Goal: Task Accomplishment & Management: Use online tool/utility

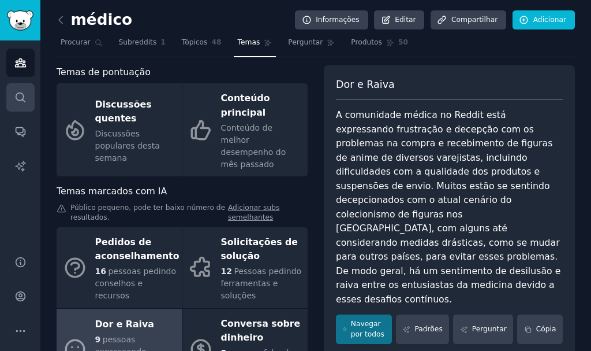
scroll to position [161, 0]
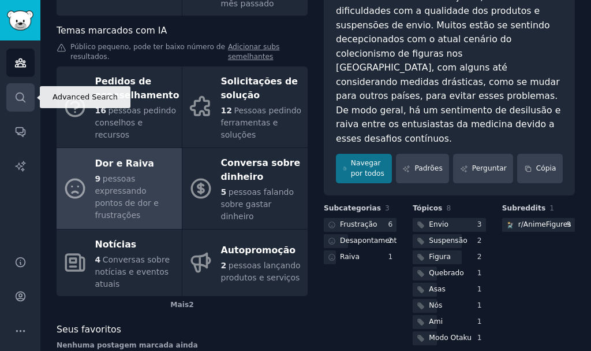
click at [25, 90] on link "Procurar" at bounding box center [20, 97] width 28 height 28
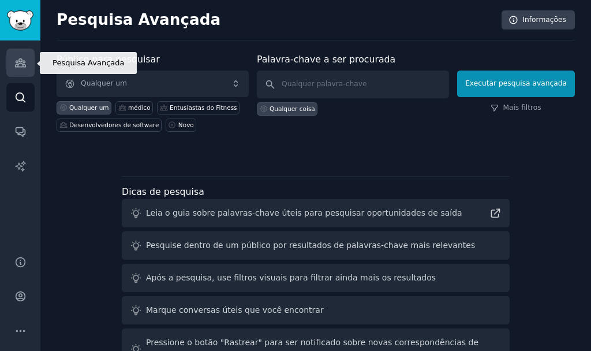
click at [20, 67] on icon "Barra lateral" at bounding box center [20, 63] width 10 height 8
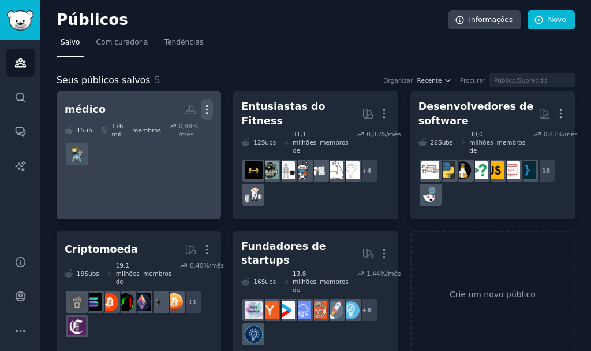
click at [209, 105] on icon "button" at bounding box center [207, 109] width 12 height 12
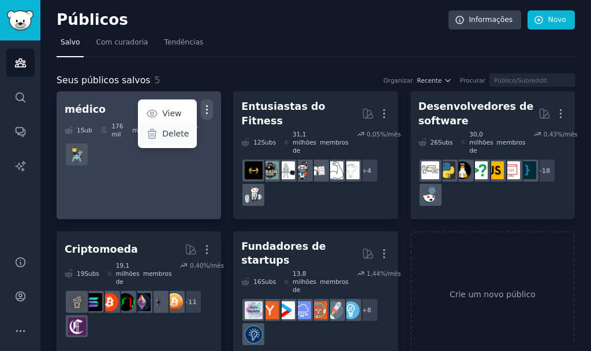
click at [186, 133] on p "Delete" at bounding box center [175, 134] width 27 height 12
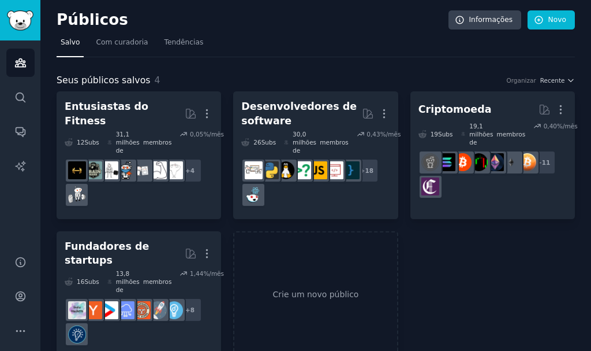
click at [427, 261] on div "Entusiastas do Fitness Mais 12 Subs ​ 31,1 milhões de membros 0,05 %/mês r/yoga…" at bounding box center [316, 224] width 519 height 267
click at [359, 231] on link "Crie um novo público" at bounding box center [315, 295] width 165 height 128
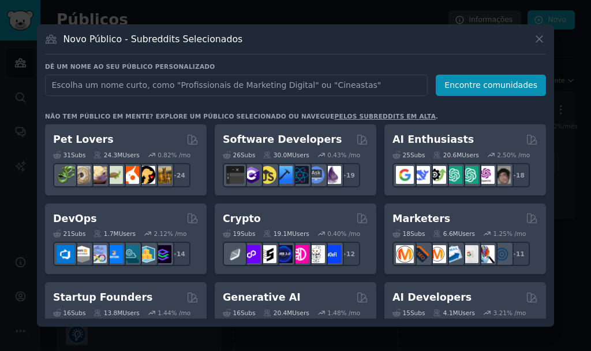
click at [181, 83] on input "text" at bounding box center [236, 85] width 383 height 21
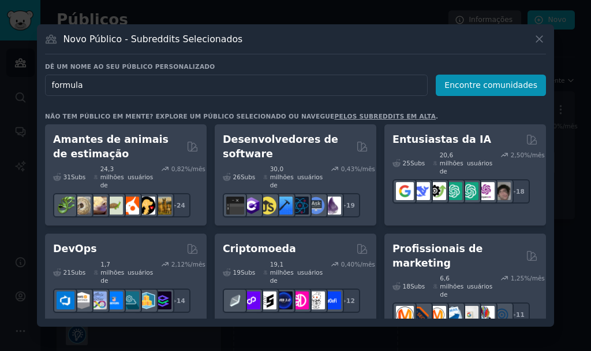
type input "formula 1"
click button "Encontre comunidades" at bounding box center [491, 85] width 110 height 21
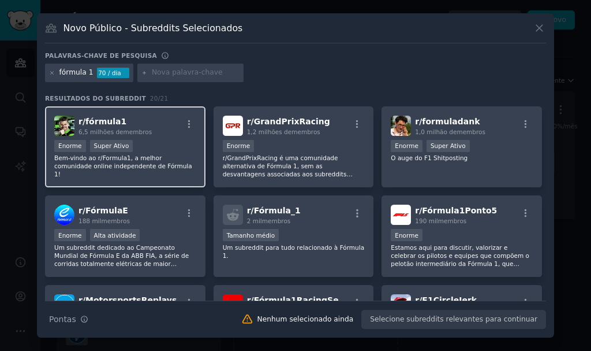
click at [162, 135] on div "r/ fórmula1 6,5 milhões de membros" at bounding box center [125, 126] width 142 height 20
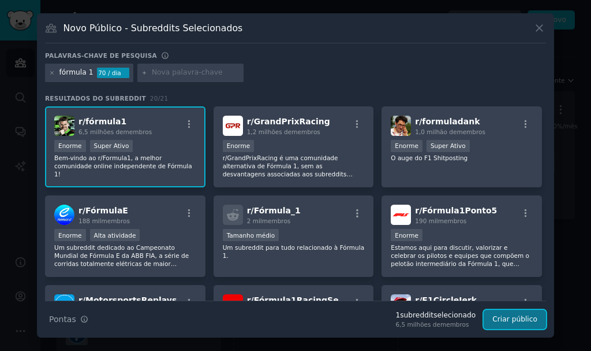
click at [500, 317] on font "Criar público" at bounding box center [515, 319] width 45 height 8
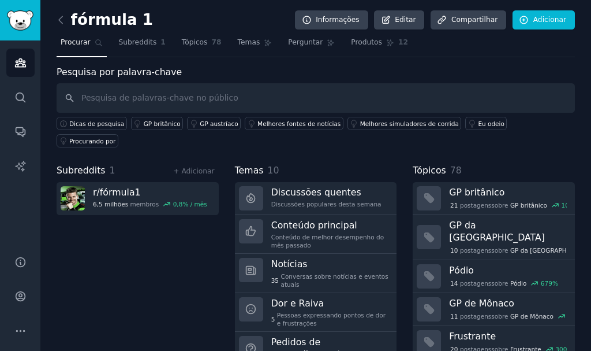
scroll to position [58, 0]
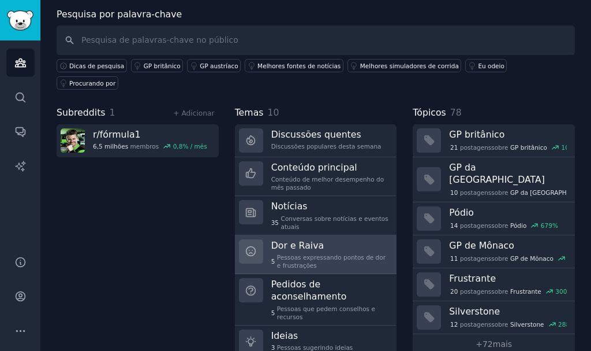
click at [336, 239] on h3 "Dor e Raiva" at bounding box center [330, 245] width 118 height 12
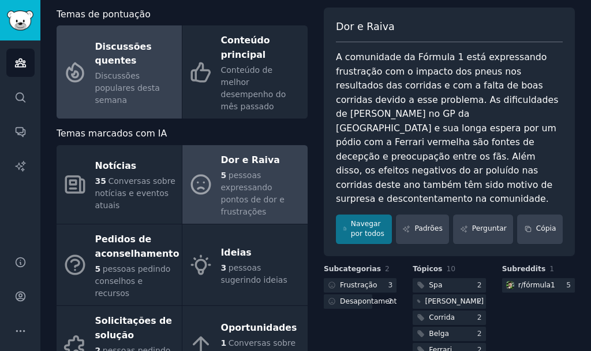
click at [163, 91] on div "Discussões populares desta semana" at bounding box center [135, 88] width 81 height 36
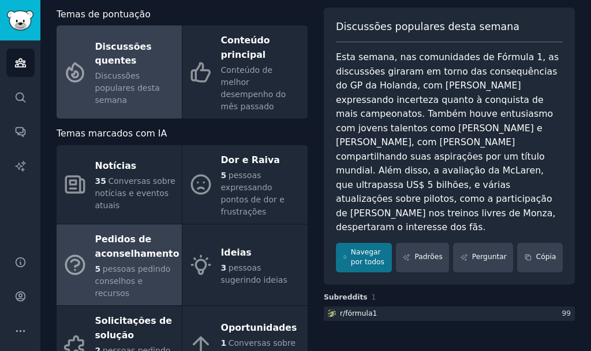
click at [159, 233] on font "Pedidos de aconselhamento" at bounding box center [137, 245] width 84 height 25
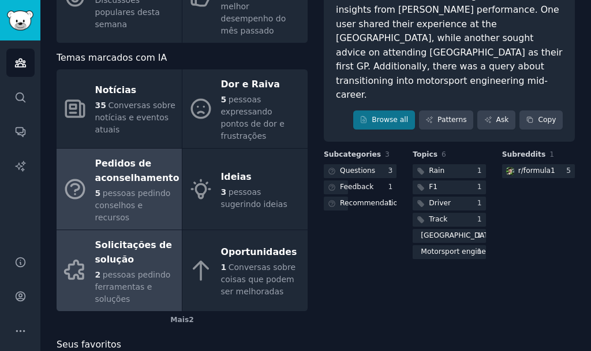
scroll to position [136, 0]
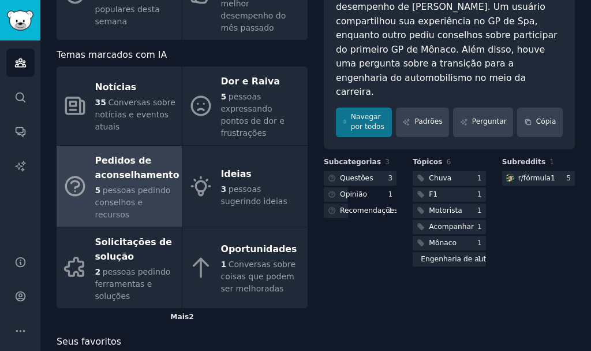
click at [178, 312] on font "Mais" at bounding box center [179, 316] width 18 height 8
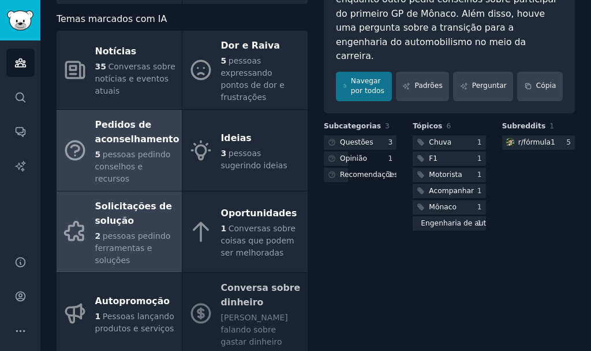
scroll to position [187, 0]
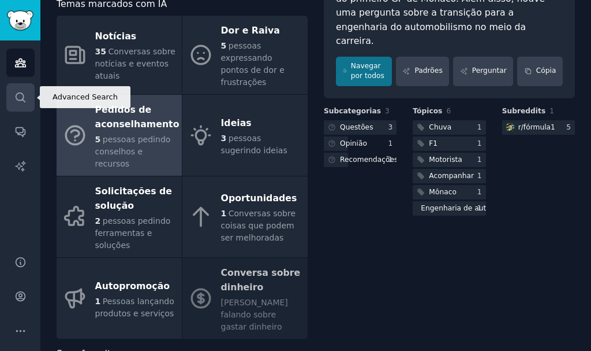
click at [12, 92] on link "Procurar" at bounding box center [20, 97] width 28 height 28
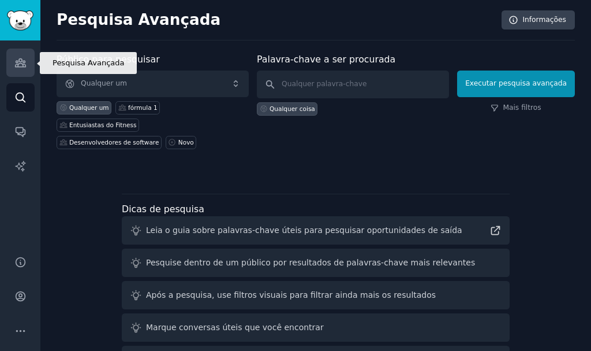
click at [18, 70] on link "Públicos" at bounding box center [20, 63] width 28 height 28
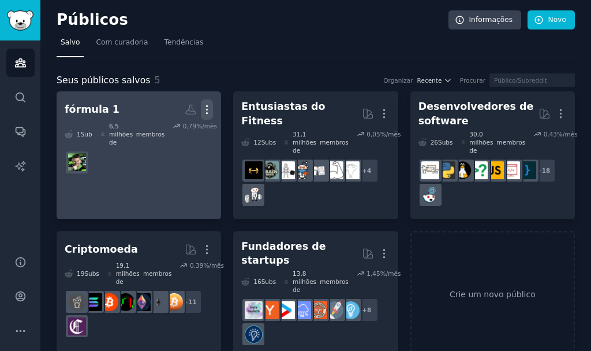
click at [204, 100] on button "Mais" at bounding box center [207, 109] width 12 height 20
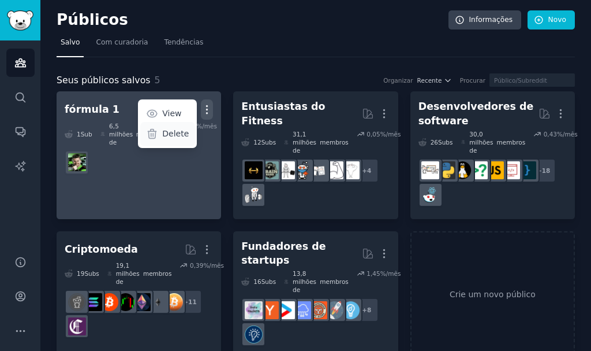
click at [177, 126] on div "Delete" at bounding box center [167, 134] width 55 height 24
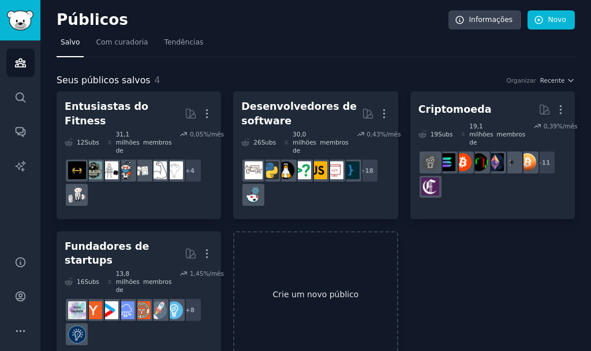
click at [336, 261] on link "Crie um novo público" at bounding box center [315, 295] width 165 height 128
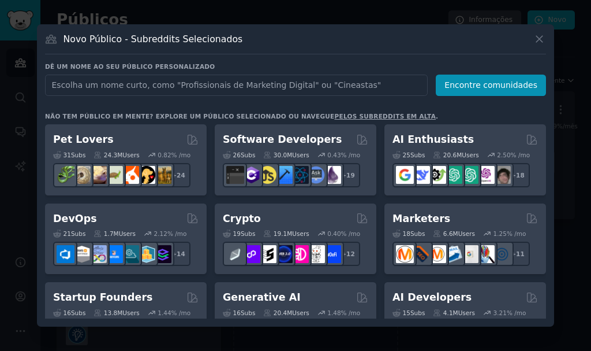
click at [284, 89] on input "text" at bounding box center [236, 85] width 383 height 21
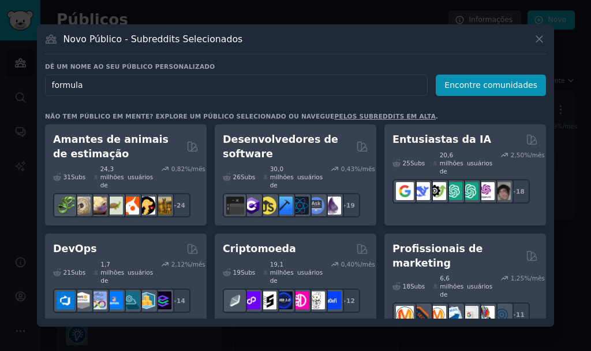
type input "formula 1"
click button "Encontre comunidades" at bounding box center [491, 85] width 110 height 21
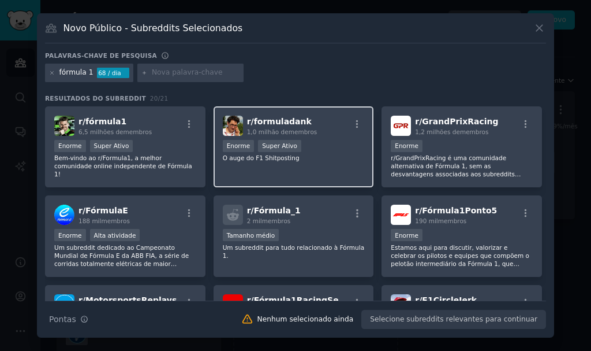
click at [317, 142] on div "Enorme Super Ativo" at bounding box center [294, 147] width 142 height 14
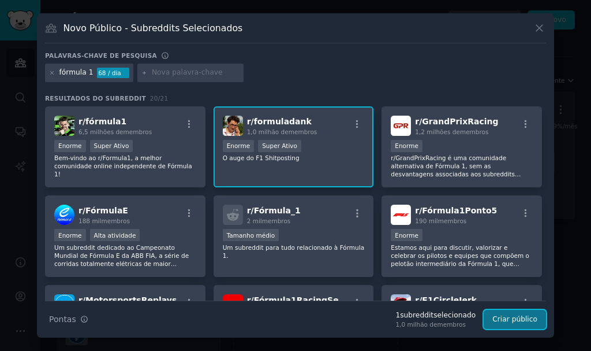
click at [533, 318] on font "Criar público" at bounding box center [515, 319] width 45 height 8
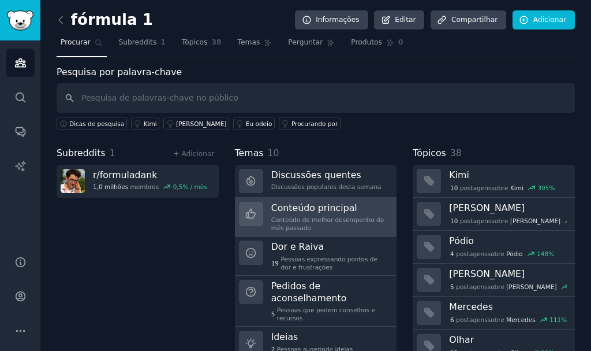
scroll to position [58, 0]
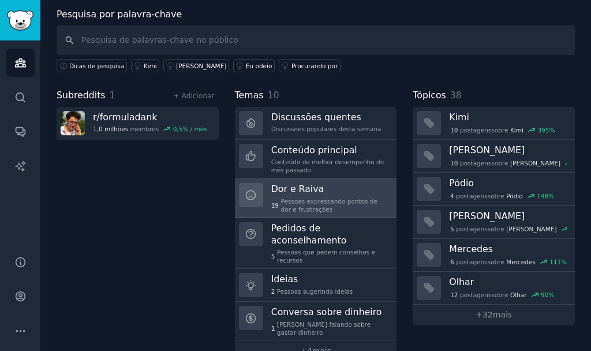
click at [286, 206] on font "Pessoas expressando pontos de dor e frustrações" at bounding box center [329, 205] width 96 height 15
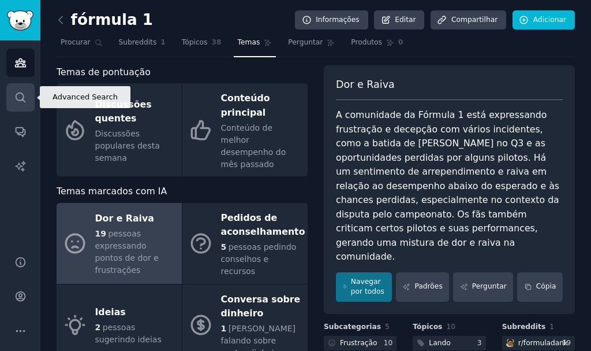
click at [20, 88] on link "Procurar" at bounding box center [20, 97] width 28 height 28
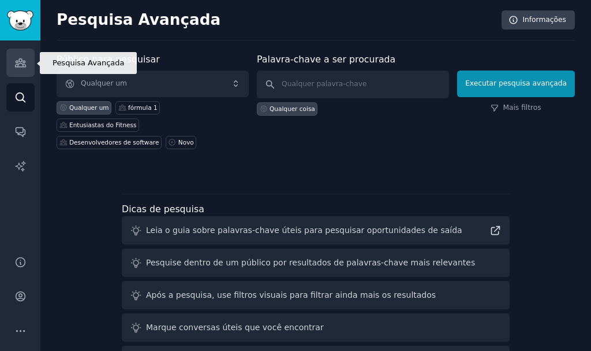
click at [18, 70] on link "Públicos" at bounding box center [20, 63] width 28 height 28
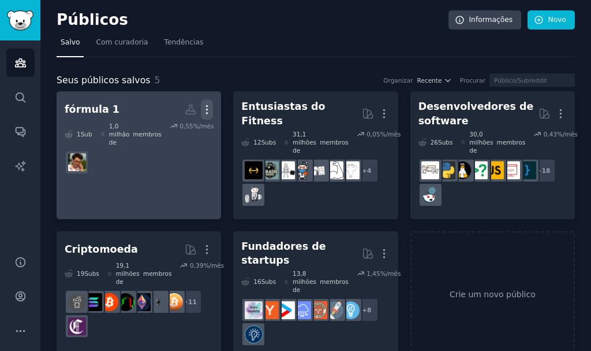
click at [206, 107] on icon "button" at bounding box center [207, 109] width 12 height 12
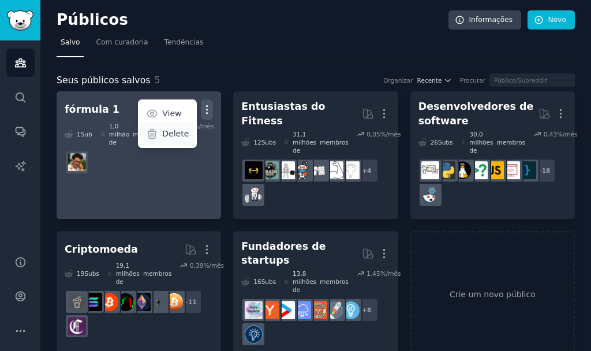
click at [188, 132] on p "Delete" at bounding box center [175, 134] width 27 height 12
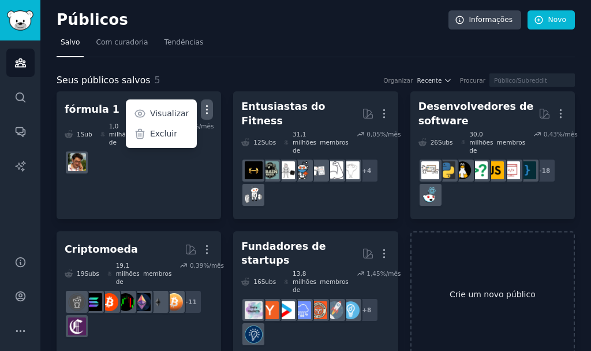
click at [465, 251] on link "Crie um novo público" at bounding box center [493, 295] width 165 height 128
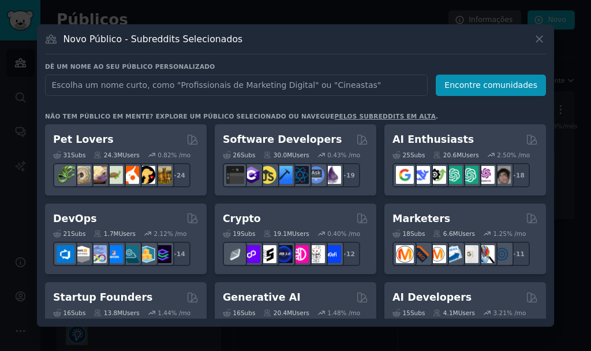
click at [202, 90] on input "text" at bounding box center [236, 85] width 383 height 21
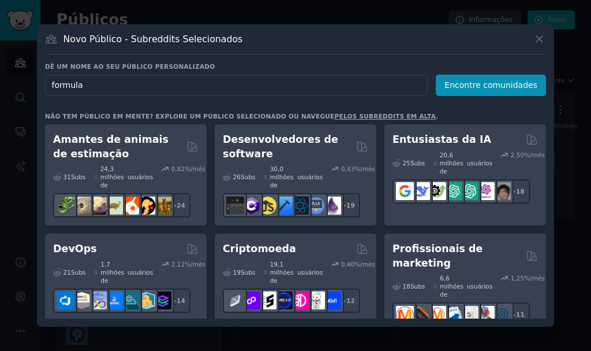
type input "formula 1"
click button "Encontre comunidades" at bounding box center [491, 85] width 110 height 21
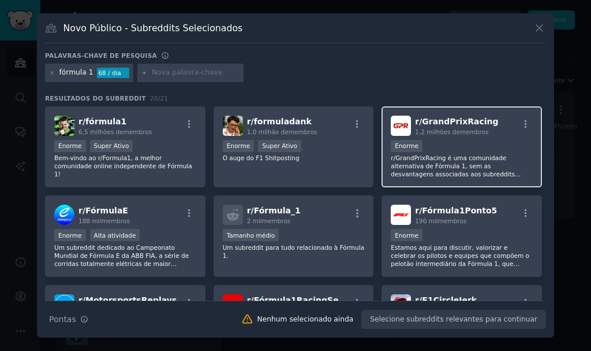
click at [448, 142] on div "Enorme" at bounding box center [462, 147] width 142 height 14
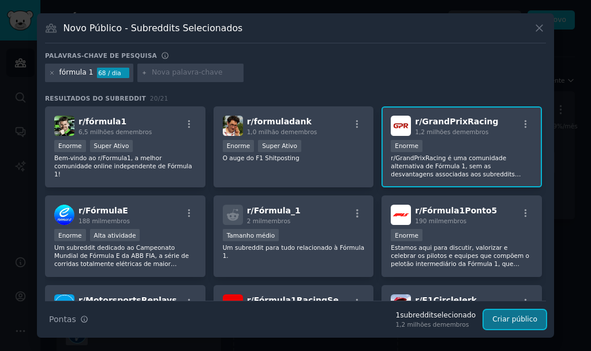
click at [500, 315] on font "Criar público" at bounding box center [515, 319] width 45 height 8
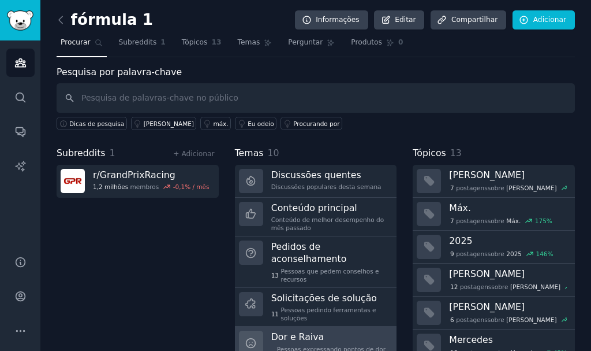
click at [306, 331] on font "Dor e Raiva" at bounding box center [297, 336] width 53 height 11
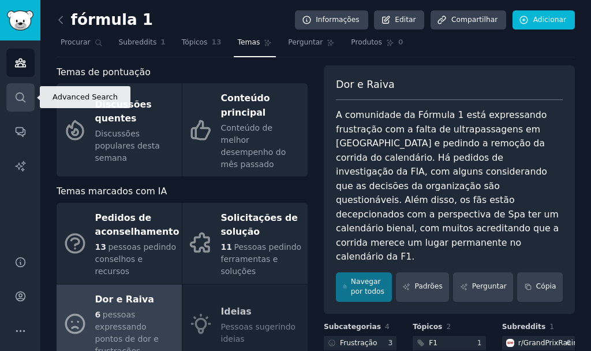
click at [14, 88] on link "Procurar" at bounding box center [20, 97] width 28 height 28
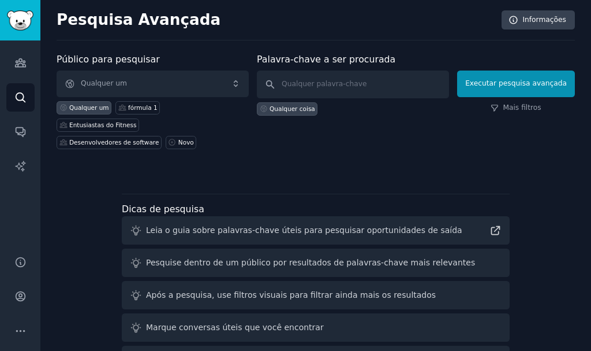
click at [15, 77] on div "Públicos Procurar Conversas Relatórios de IA" at bounding box center [20, 140] width 40 height 201
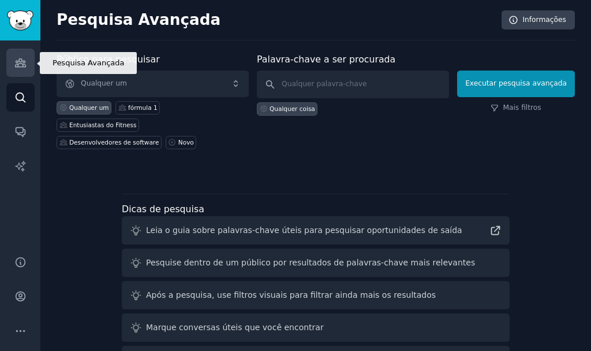
click at [18, 64] on icon "Barra lateral" at bounding box center [20, 63] width 10 height 8
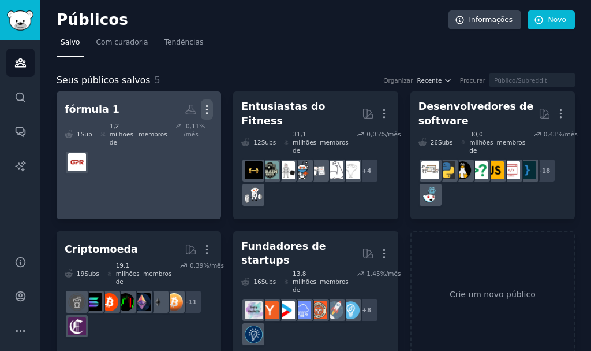
click at [203, 111] on icon "button" at bounding box center [207, 109] width 12 height 12
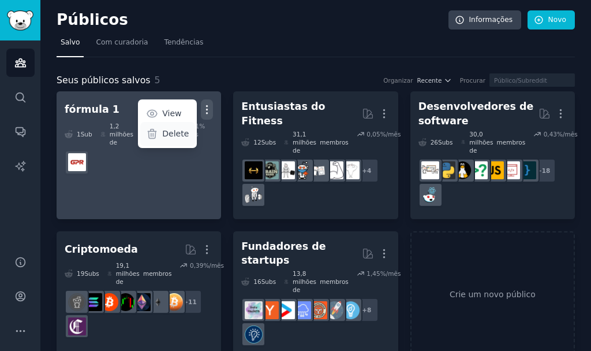
click at [162, 134] on div "Delete" at bounding box center [167, 134] width 55 height 24
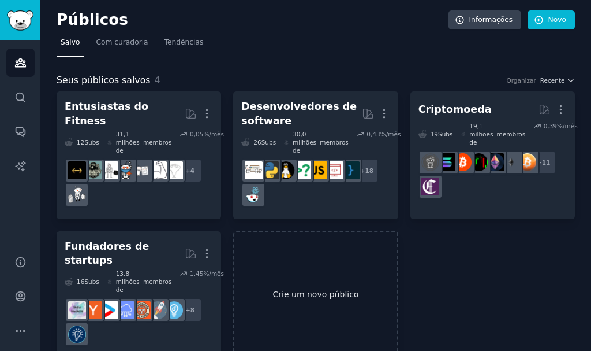
click at [355, 268] on link "Crie um novo público" at bounding box center [315, 295] width 165 height 128
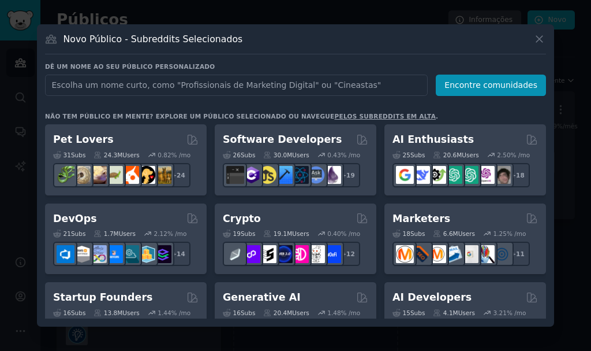
click at [304, 84] on input "text" at bounding box center [236, 85] width 383 height 21
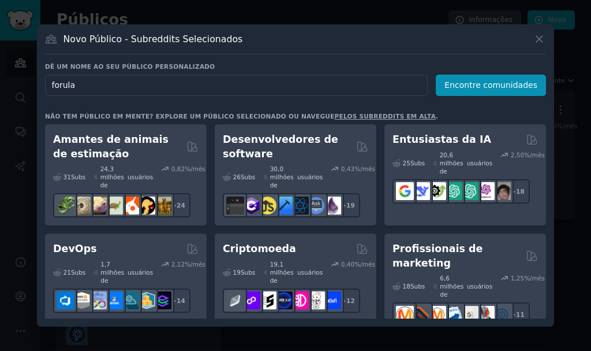
type input "forula 1"
click button "Encontre comunidades" at bounding box center [491, 85] width 110 height 21
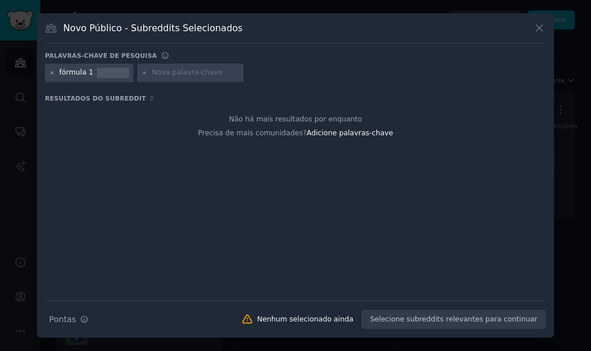
click at [52, 72] on icon at bounding box center [52, 73] width 6 height 6
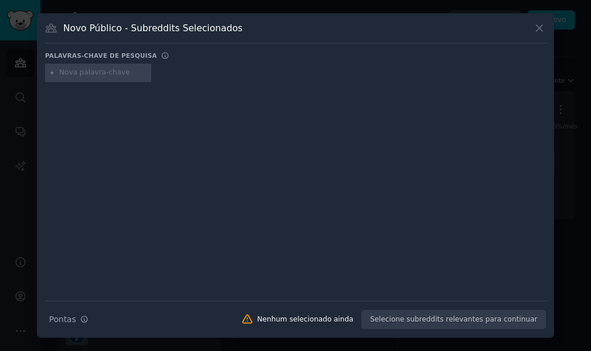
click at [74, 72] on input "text" at bounding box center [103, 73] width 88 height 10
type input "formula 1"
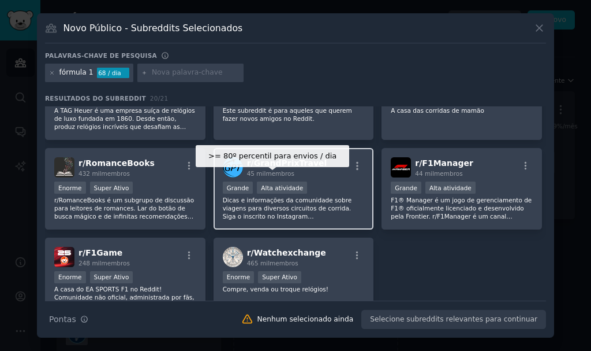
scroll to position [455, 0]
